Goal: Information Seeking & Learning: Learn about a topic

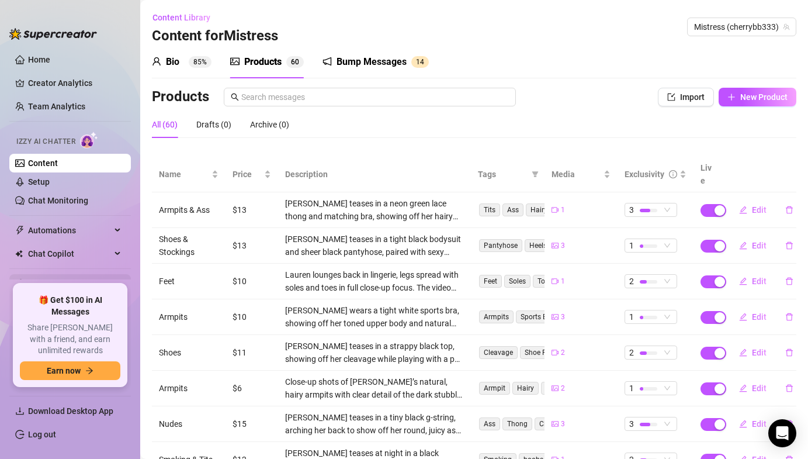
click at [46, 286] on link "Discover Viral Videos" at bounding box center [67, 283] width 79 height 9
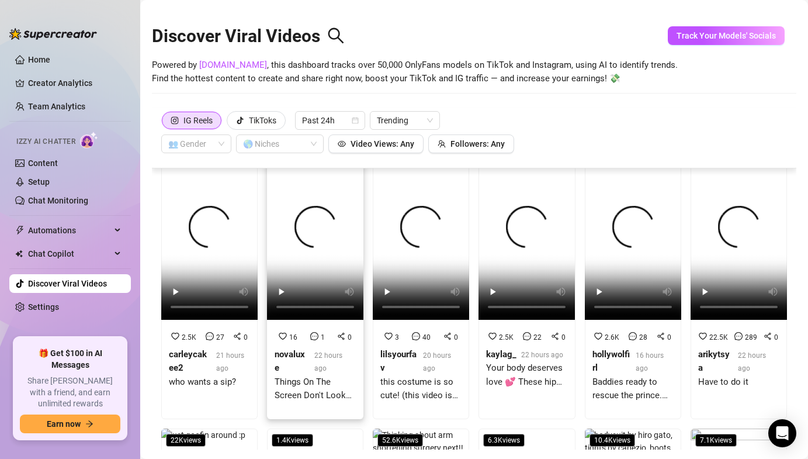
scroll to position [36, 0]
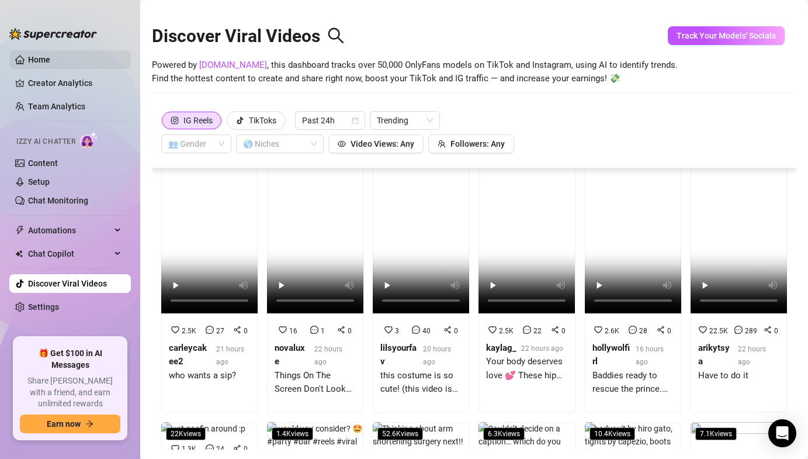
click at [50, 63] on link "Home" at bounding box center [39, 59] width 22 height 9
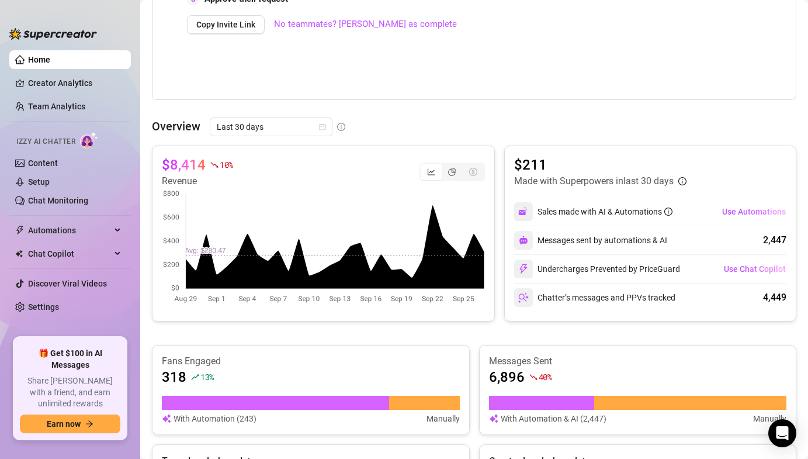
scroll to position [426, 0]
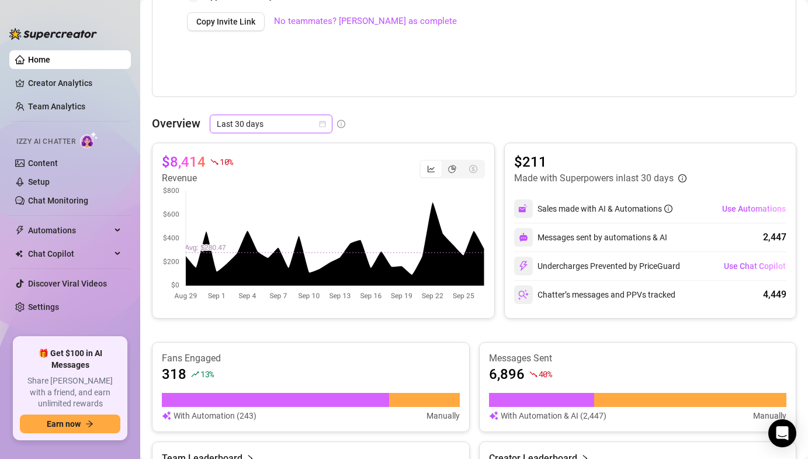
click at [307, 123] on span "Last 30 days" at bounding box center [271, 124] width 109 height 18
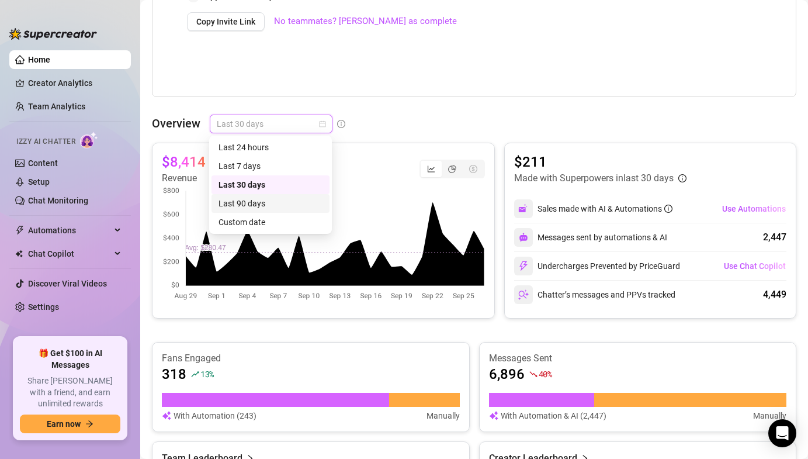
click at [246, 206] on div "Last 90 days" at bounding box center [270, 203] width 104 height 13
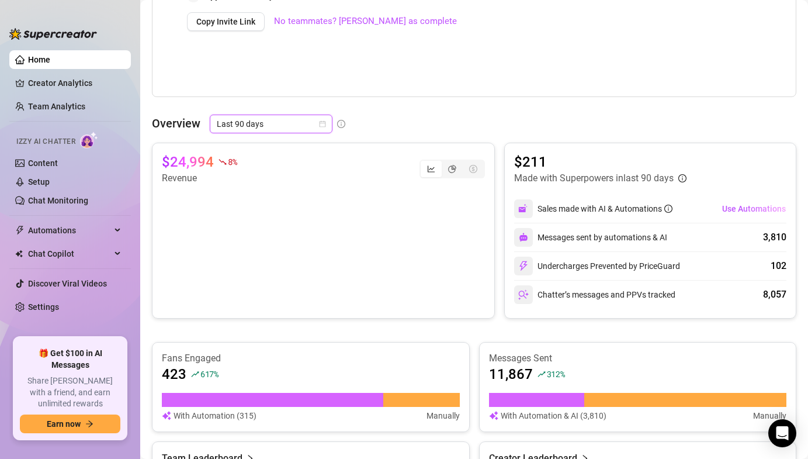
click at [306, 136] on div "Overview Last 90 days Last 90 days $24,994 8 % Revenue $211 Made with Superpowe…" at bounding box center [474, 308] width 644 height 388
click at [307, 125] on span "Last 90 days" at bounding box center [271, 124] width 109 height 18
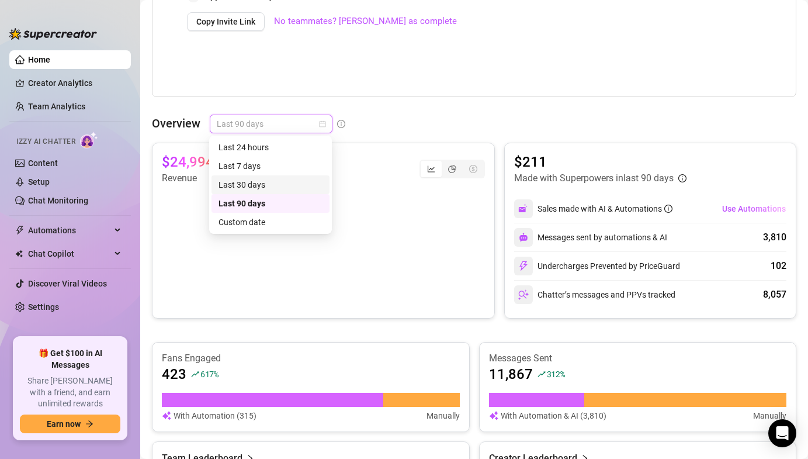
click at [268, 180] on div "Last 30 days" at bounding box center [270, 184] width 104 height 13
